Goal: Check status: Check status

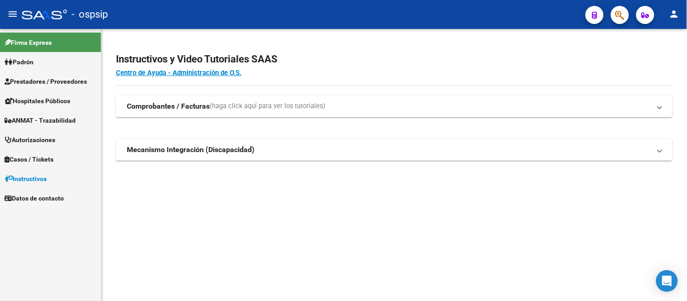
click at [55, 142] on span "Autorizaciones" at bounding box center [30, 140] width 51 height 10
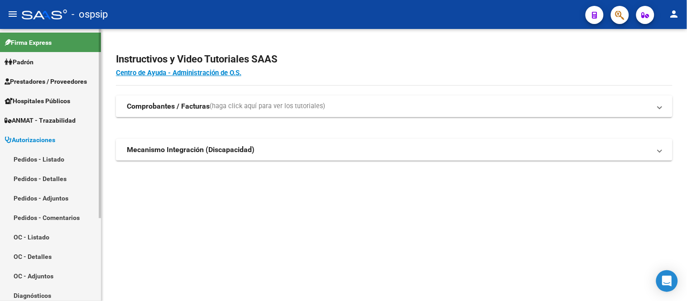
click at [51, 157] on link "Pedidos - Listado" at bounding box center [50, 158] width 101 height 19
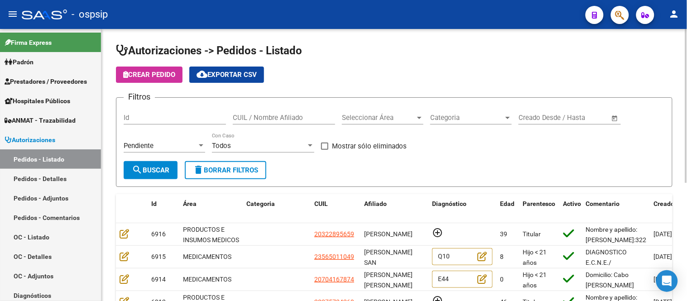
click at [432, 115] on span "Categoria" at bounding box center [466, 118] width 73 height 8
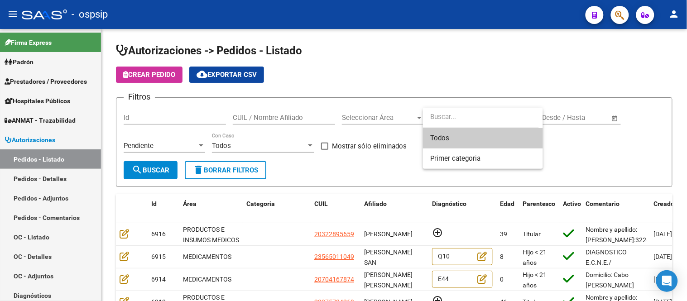
click at [397, 120] on div at bounding box center [343, 150] width 687 height 301
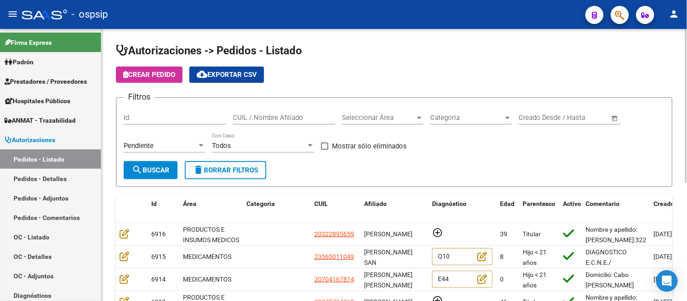
click at [382, 120] on span "Seleccionar Área" at bounding box center [378, 118] width 73 height 8
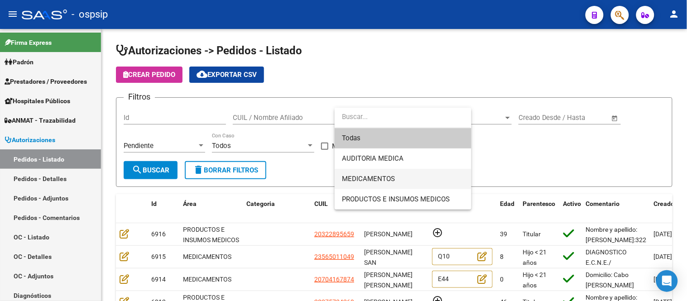
click at [374, 173] on span "MEDICAMENTOS" at bounding box center [403, 179] width 122 height 20
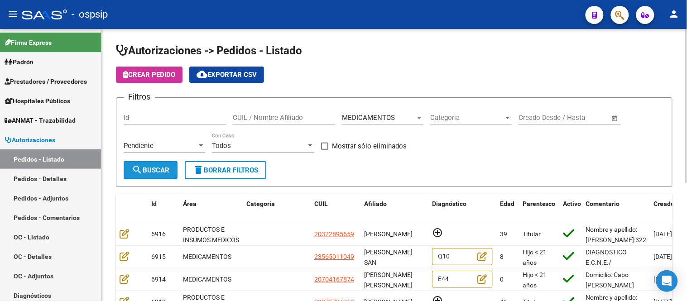
click at [149, 168] on span "search Buscar" at bounding box center [151, 170] width 38 height 8
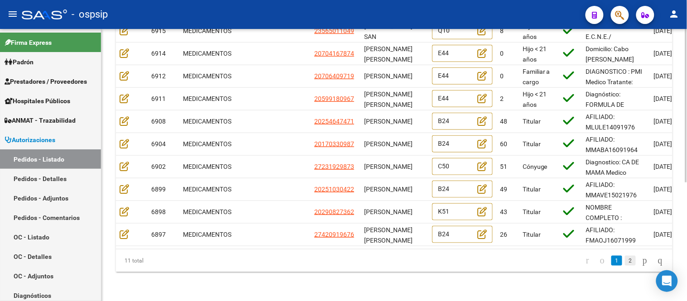
click at [625, 259] on link "2" at bounding box center [630, 261] width 11 height 10
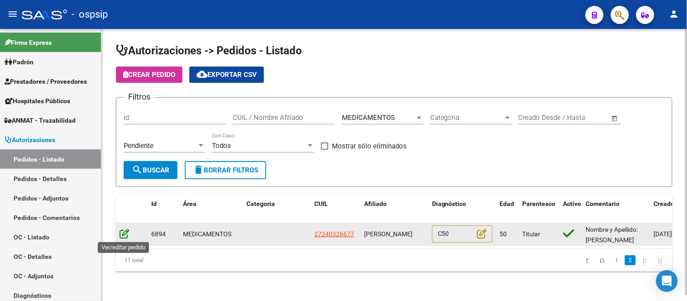
click at [128, 237] on icon at bounding box center [125, 234] width 10 height 10
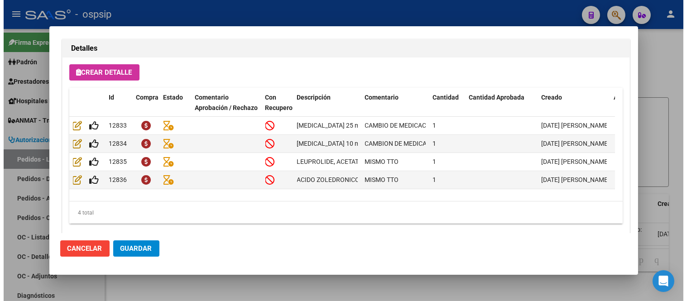
scroll to position [654, 0]
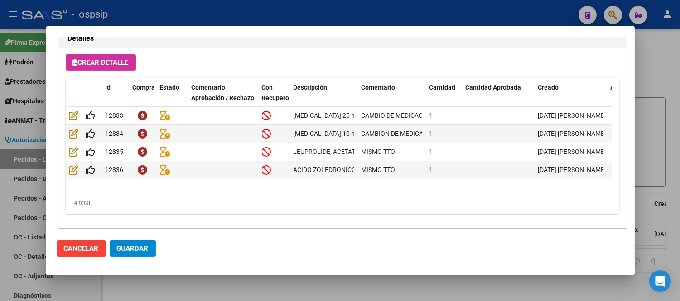
click at [87, 250] on span "Cancelar" at bounding box center [81, 249] width 35 height 8
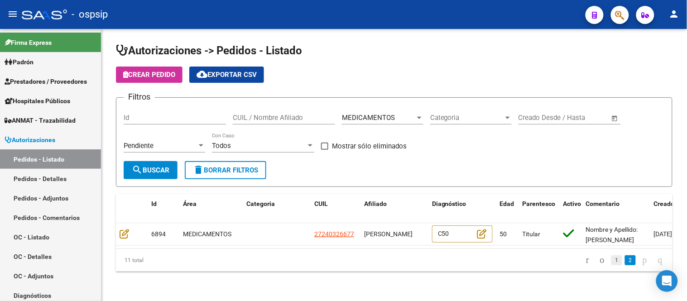
click at [611, 265] on link "1" at bounding box center [616, 260] width 11 height 10
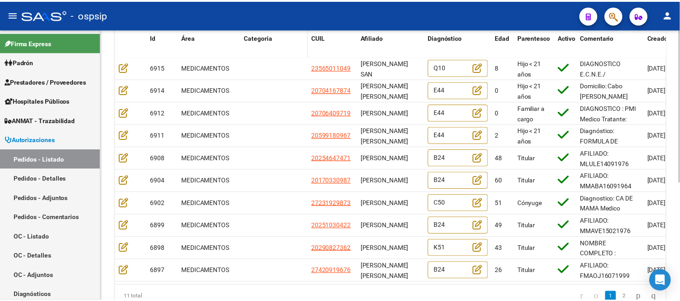
scroll to position [210, 0]
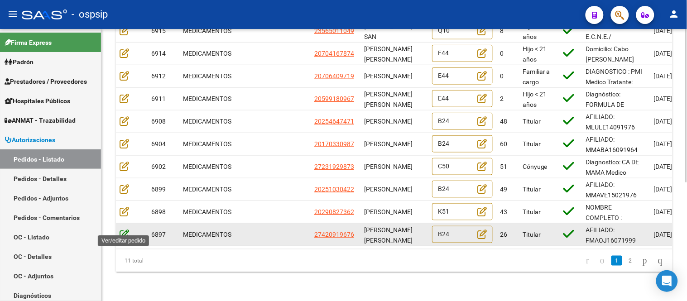
click at [124, 229] on icon at bounding box center [125, 234] width 10 height 10
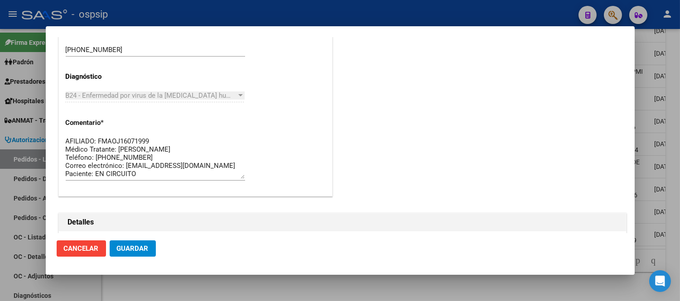
scroll to position [604, 0]
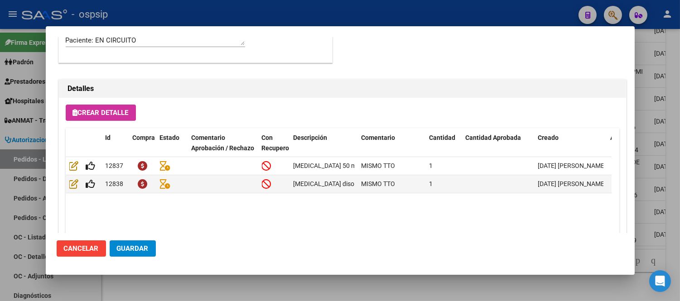
click at [94, 245] on span "Cancelar" at bounding box center [81, 249] width 35 height 8
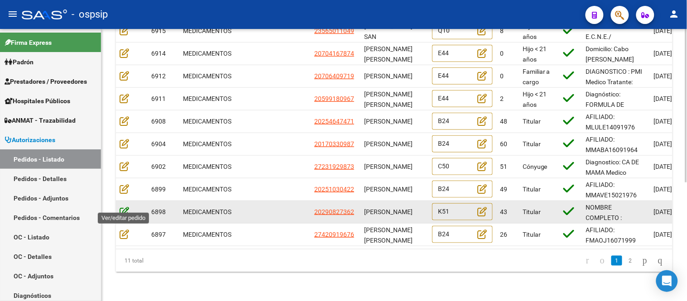
click at [120, 207] on icon at bounding box center [125, 212] width 10 height 10
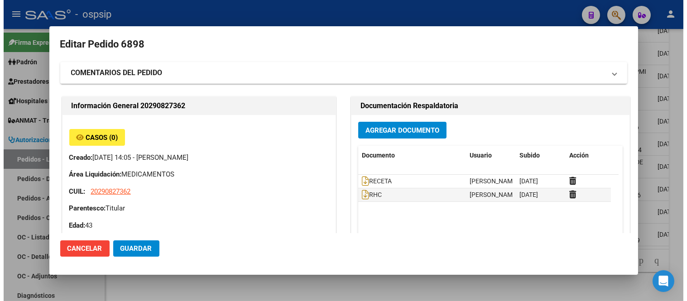
scroll to position [0, 0]
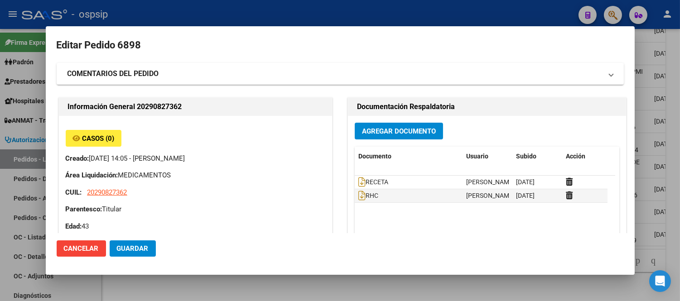
click at [84, 247] on span "Cancelar" at bounding box center [81, 249] width 35 height 8
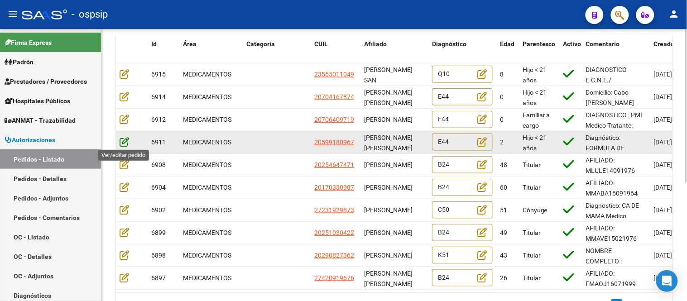
click at [124, 145] on icon at bounding box center [125, 142] width 10 height 10
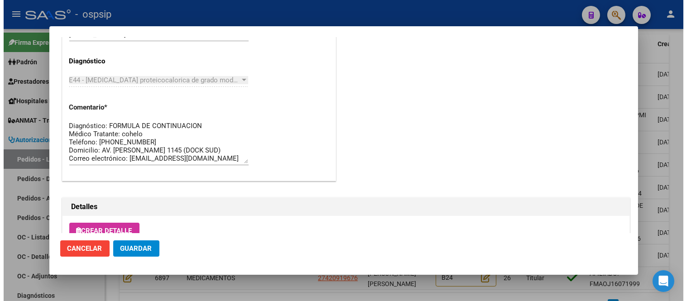
scroll to position [663, 0]
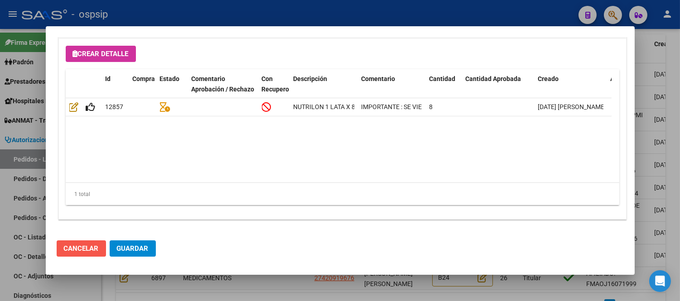
click at [82, 250] on span "Cancelar" at bounding box center [81, 249] width 35 height 8
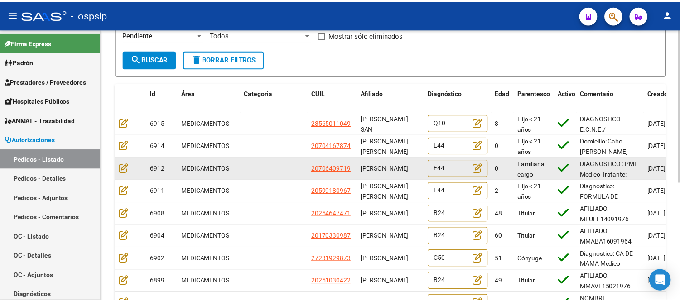
scroll to position [110, 0]
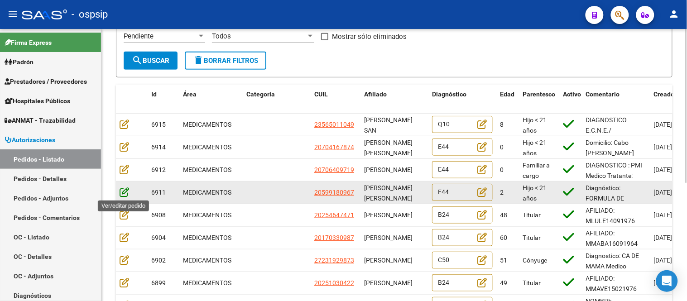
click at [121, 195] on icon at bounding box center [125, 192] width 10 height 10
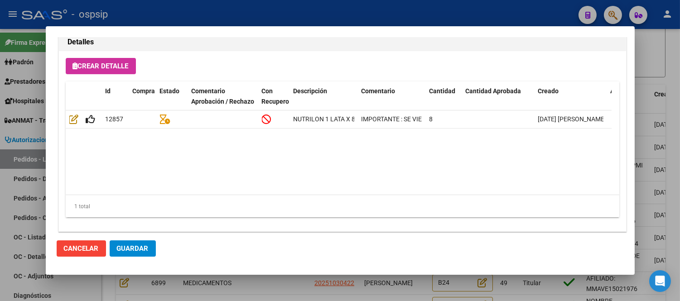
scroll to position [654, 0]
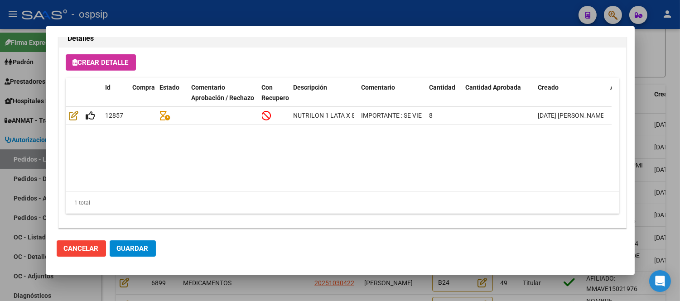
click at [73, 247] on span "Cancelar" at bounding box center [81, 249] width 35 height 8
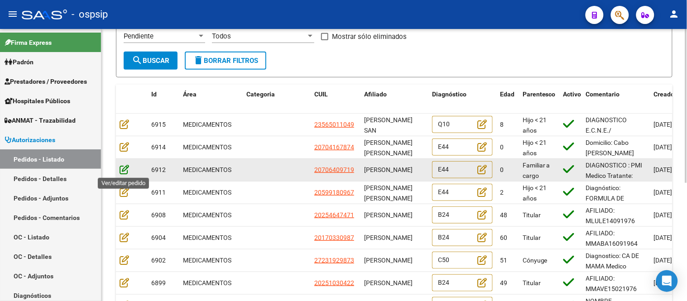
click at [127, 171] on icon at bounding box center [125, 169] width 10 height 10
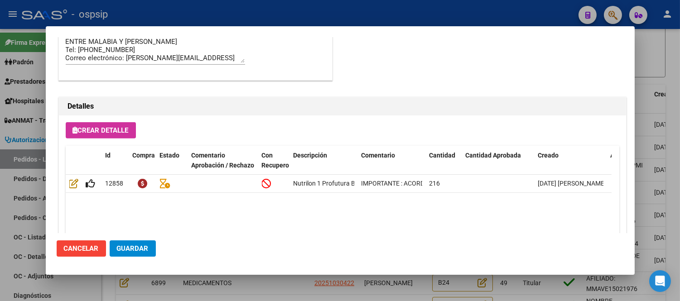
scroll to position [853, 0]
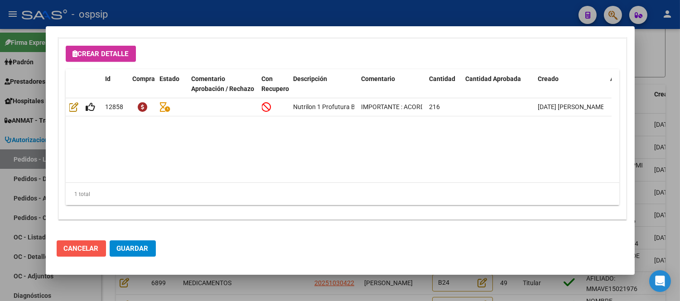
click at [74, 250] on span "Cancelar" at bounding box center [81, 249] width 35 height 8
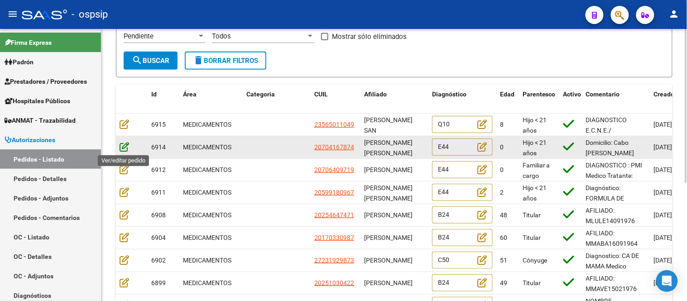
click at [125, 149] on icon at bounding box center [125, 147] width 10 height 10
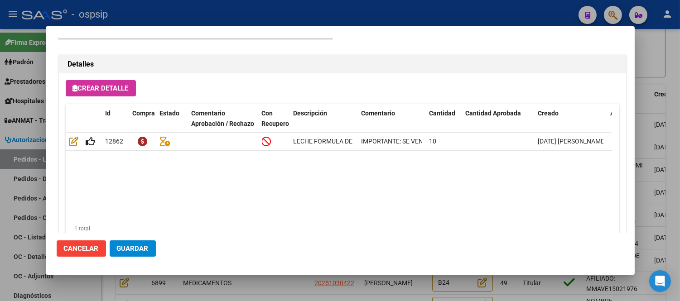
scroll to position [654, 0]
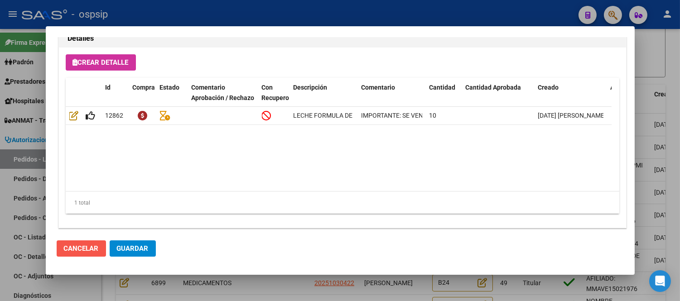
click at [76, 245] on span "Cancelar" at bounding box center [81, 249] width 35 height 8
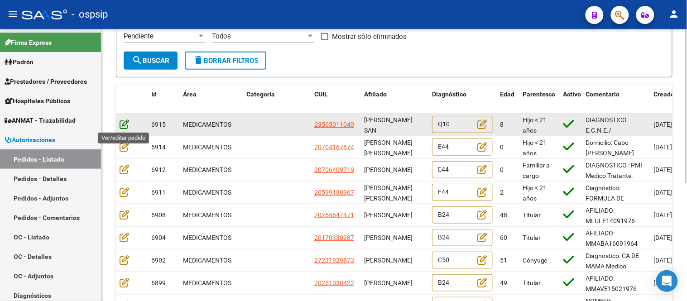
click at [127, 128] on icon at bounding box center [125, 124] width 10 height 10
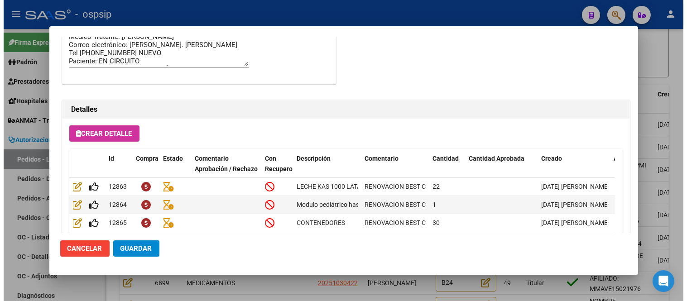
scroll to position [663, 0]
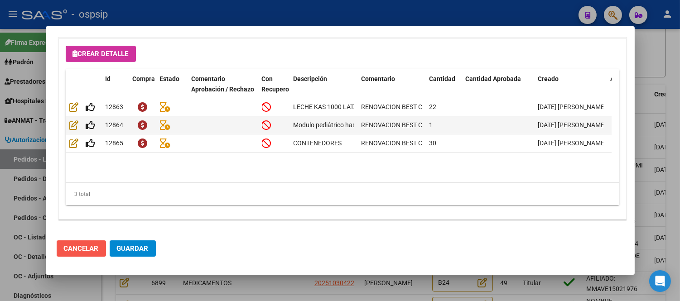
click at [79, 252] on span "Cancelar" at bounding box center [81, 249] width 35 height 8
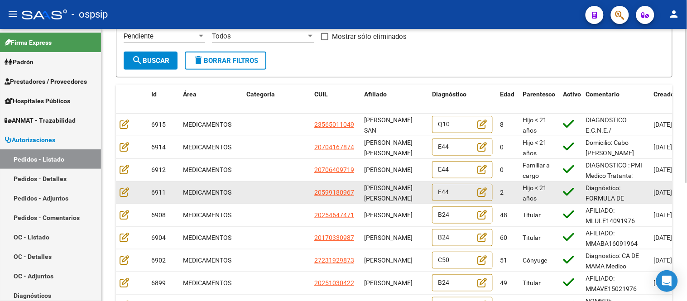
scroll to position [210, 0]
